Goal: Information Seeking & Learning: Learn about a topic

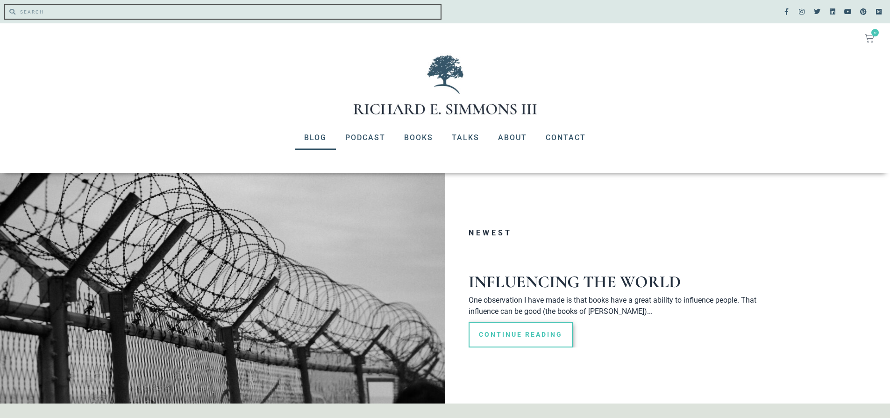
click at [95, 11] on input "Search" at bounding box center [227, 12] width 425 height 14
type input "Identity"
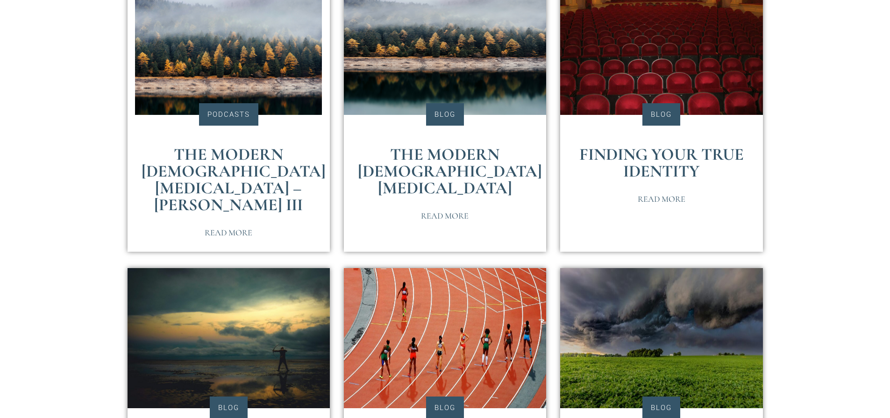
scroll to position [280, 0]
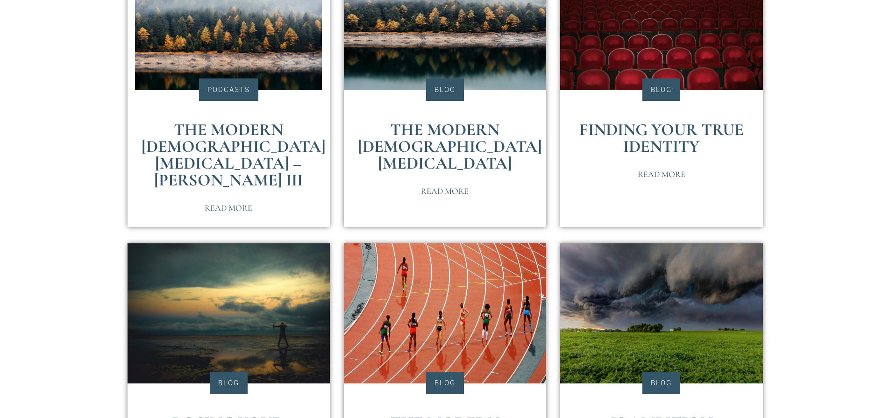
click at [654, 134] on link "Finding Your True Identity" at bounding box center [661, 138] width 164 height 37
click at [439, 128] on link "The Modern Male Identity Crisis" at bounding box center [450, 147] width 184 height 54
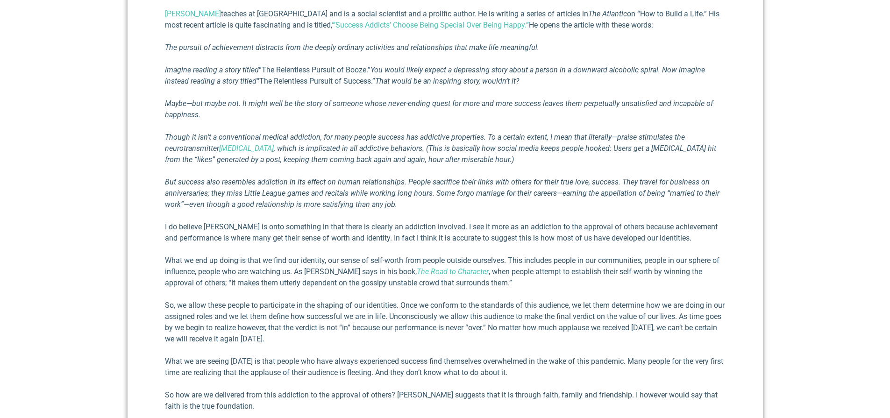
scroll to position [467, 0]
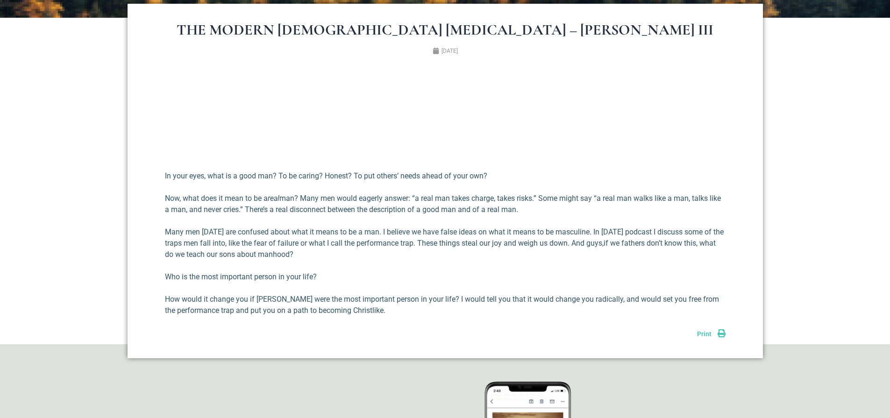
scroll to position [374, 0]
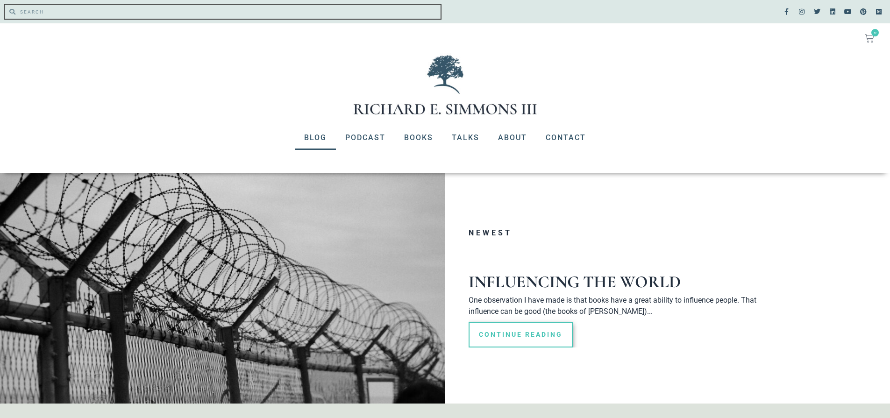
click at [151, 15] on input "Search" at bounding box center [227, 12] width 425 height 14
type input "identity"
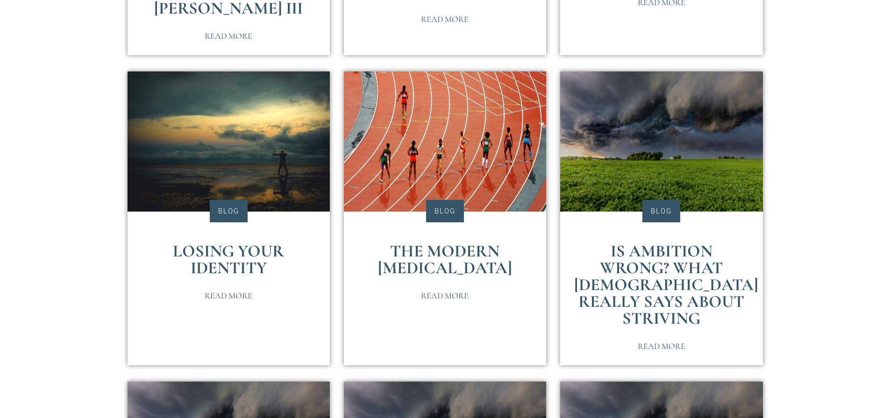
scroll to position [467, 0]
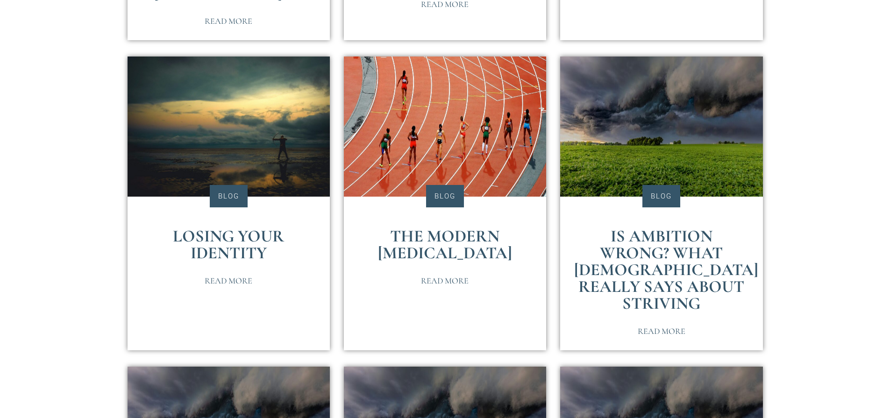
click at [222, 236] on link "Losing Your Identity" at bounding box center [228, 244] width 111 height 37
click at [453, 234] on link "The Modern Identity Crisis" at bounding box center [445, 244] width 134 height 37
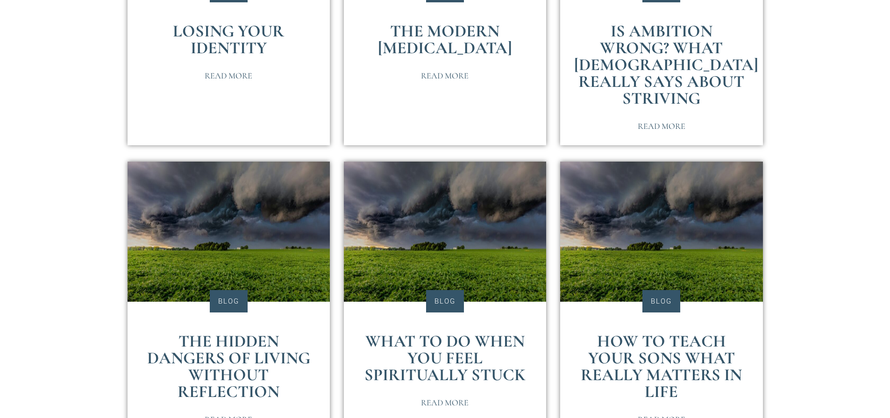
scroll to position [701, 0]
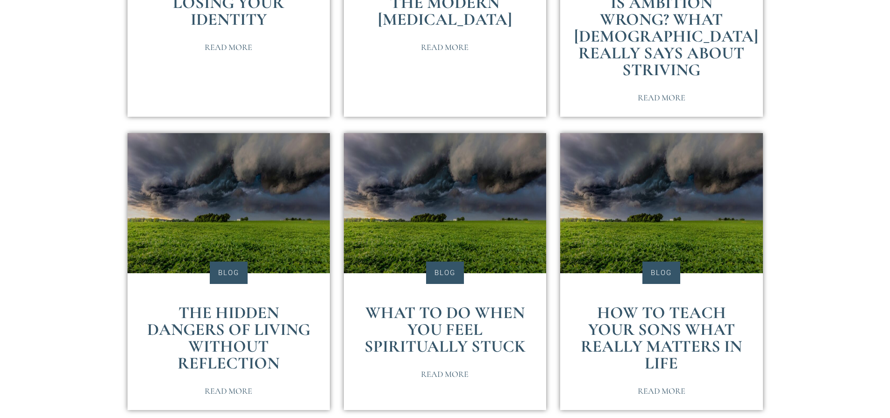
click at [229, 303] on link "The Hidden Dangers of Living Without Reflection" at bounding box center [228, 338] width 163 height 71
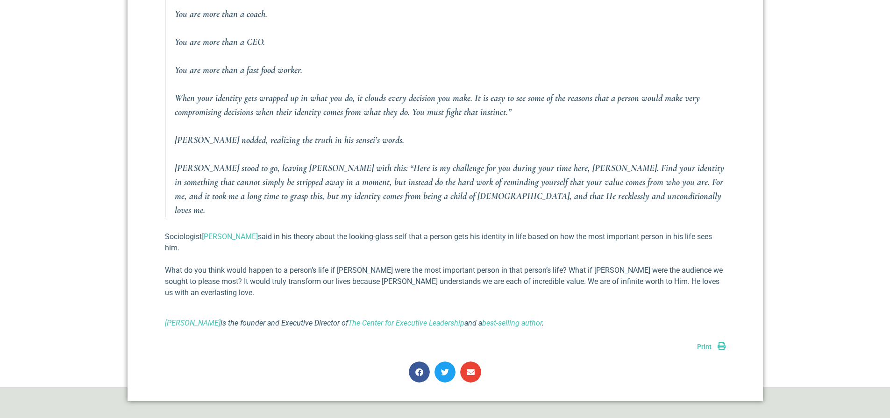
scroll to position [1121, 0]
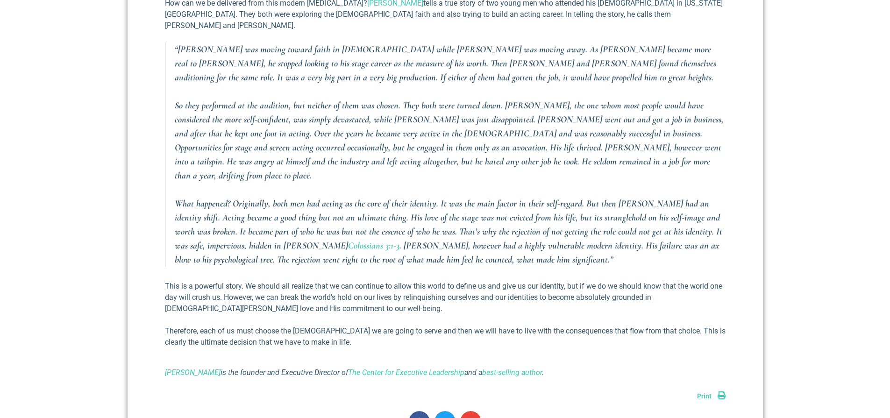
scroll to position [560, 0]
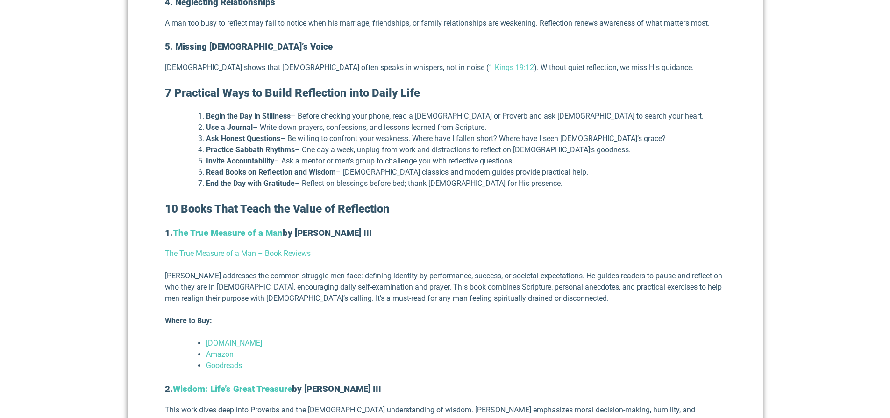
scroll to position [794, 0]
